Goal: Information Seeking & Learning: Find specific page/section

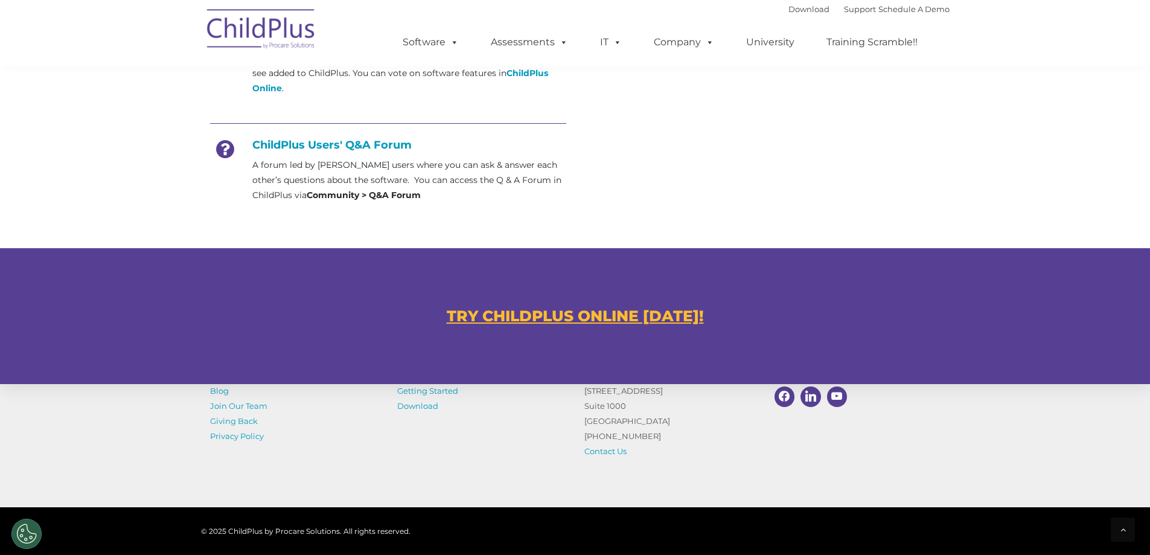
scroll to position [634, 0]
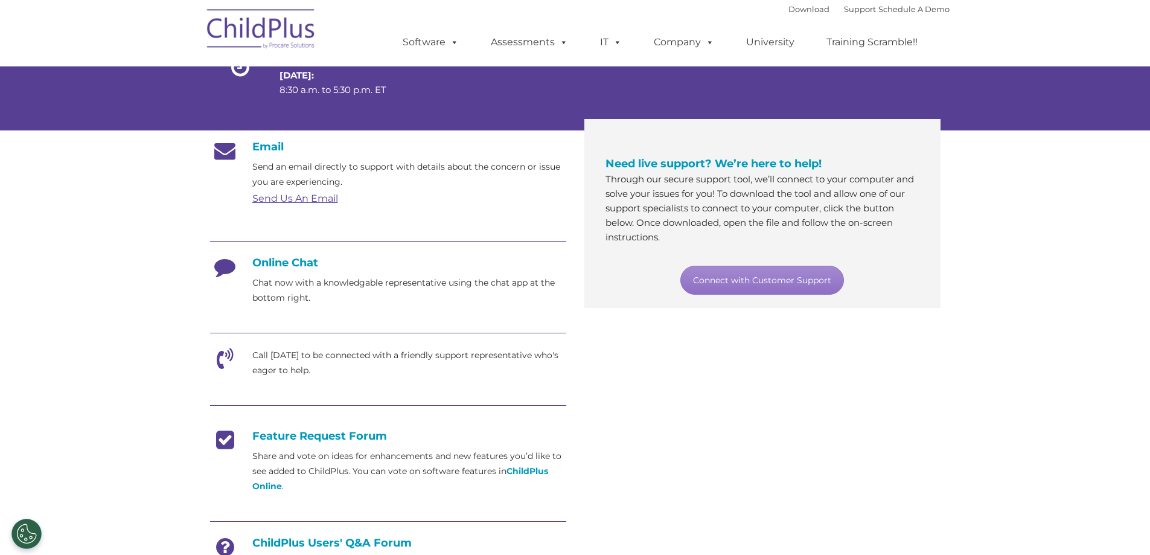
scroll to position [185, 0]
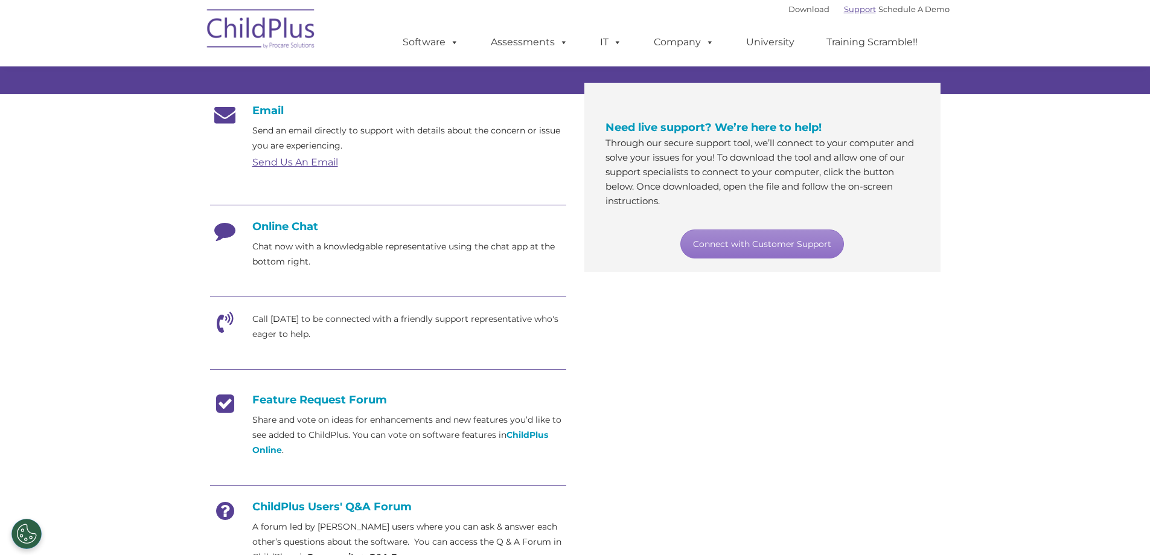
click at [853, 6] on link "Support" at bounding box center [860, 9] width 32 height 10
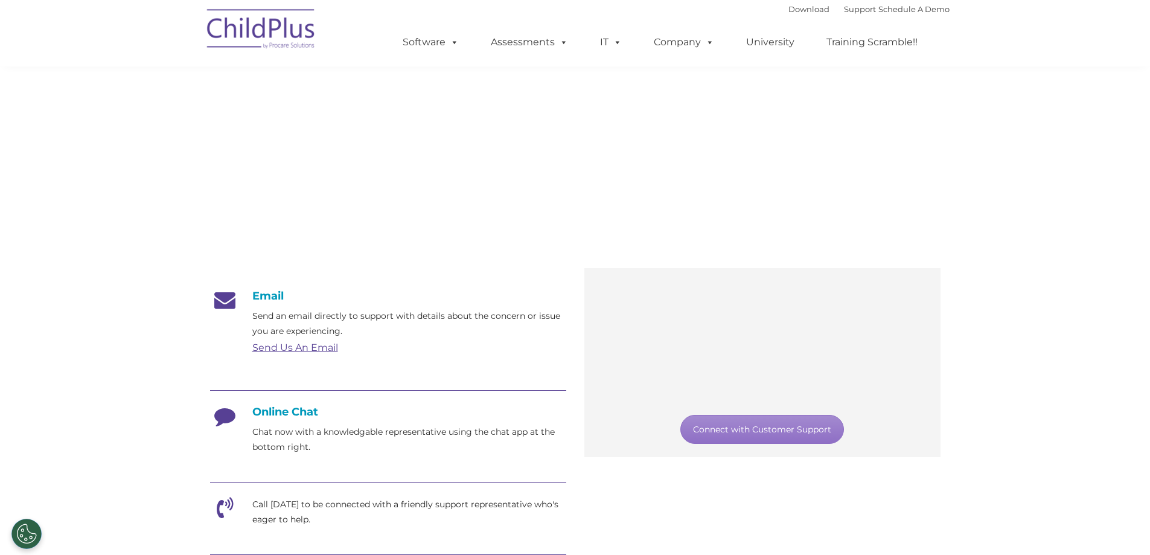
scroll to position [185, 0]
